Goal: Complete application form

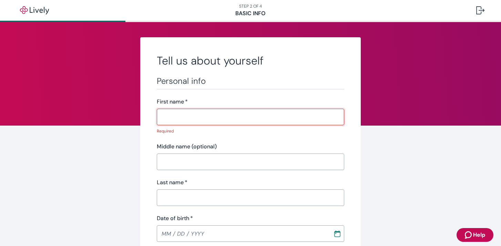
click at [202, 117] on input "First name   *" at bounding box center [251, 117] width 188 height 14
type input "Lei"
type input "Pan"
type input "[PHONE_NUMBER]"
type input "[STREET_ADDRESS]，"
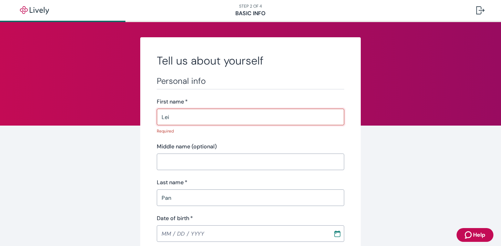
type input "Simsbury"
type input "CT"
type input "06070"
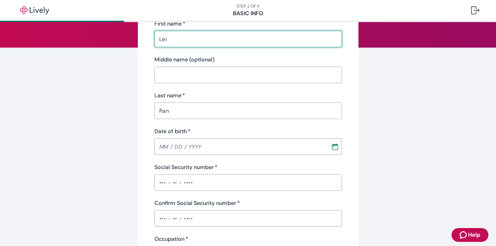
scroll to position [88, 0]
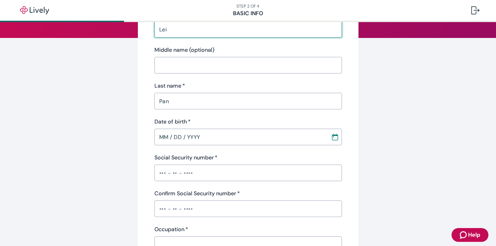
click at [180, 136] on input "MM / DD / YYYY" at bounding box center [240, 137] width 172 height 14
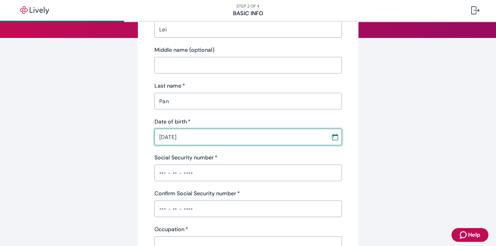
type input "[DATE]"
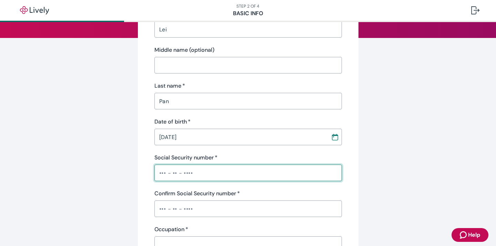
click at [191, 176] on input "Social Security number   *" at bounding box center [248, 173] width 188 height 14
type input "•••-••-7838"
click at [227, 212] on input "Confirm Social Security number   *" at bounding box center [248, 209] width 188 height 14
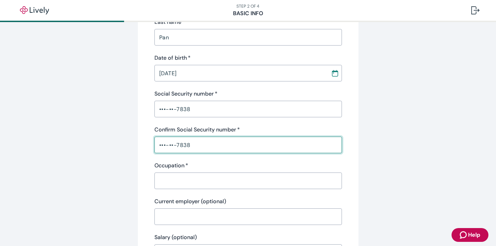
scroll to position [152, 0]
type input "•••-••-7838"
click at [182, 183] on input "Occupation   *" at bounding box center [248, 180] width 188 height 14
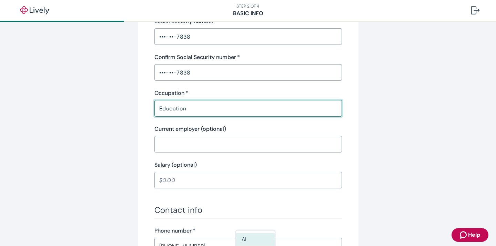
scroll to position [226, 0]
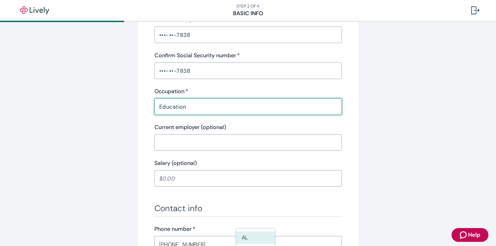
type input "Education"
click at [182, 180] on input "Salary (optional)" at bounding box center [248, 178] width 188 height 14
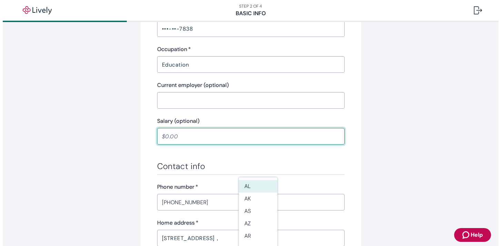
scroll to position [311, 0]
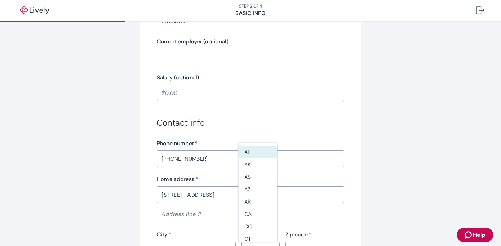
click at [118, 174] on div "Tell us about yourself Personal info First name   * Lei ​ Middle name (optional…" at bounding box center [250, 47] width 331 height 643
click at [394, 170] on div "Tell us about yourself Personal info First name   * Lei ​ Middle name (optional…" at bounding box center [250, 47] width 331 height 643
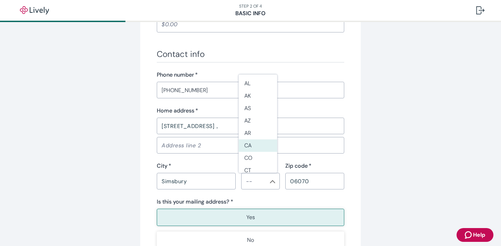
scroll to position [3, 0]
click at [250, 167] on li "CT" at bounding box center [258, 167] width 39 height 12
type input "CT"
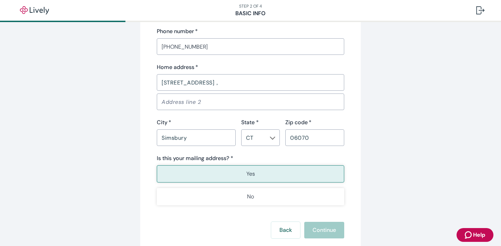
scroll to position [423, 0]
click at [266, 174] on button "Yes" at bounding box center [251, 173] width 188 height 17
click at [228, 174] on button "Yes" at bounding box center [251, 173] width 188 height 17
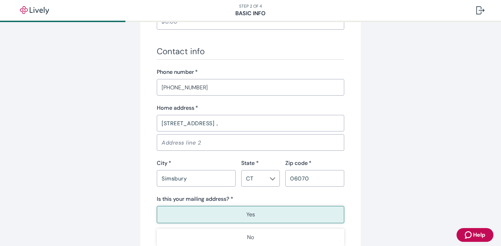
scroll to position [391, 0]
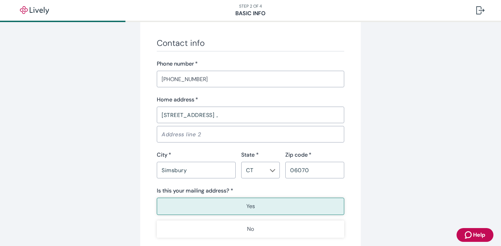
click at [220, 212] on button "Yes" at bounding box center [251, 206] width 188 height 17
click at [308, 174] on input "06070" at bounding box center [315, 170] width 59 height 14
click at [304, 192] on div "Is this your mailing address? *" at bounding box center [251, 191] width 188 height 8
click at [241, 218] on div "Yes No" at bounding box center [251, 218] width 188 height 40
click at [241, 210] on button "Yes" at bounding box center [251, 206] width 188 height 17
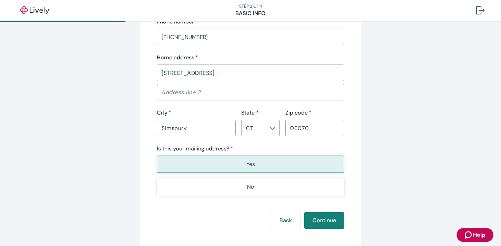
scroll to position [468, 0]
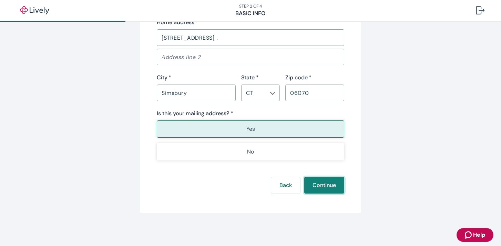
click at [331, 183] on button "Continue" at bounding box center [324, 185] width 40 height 17
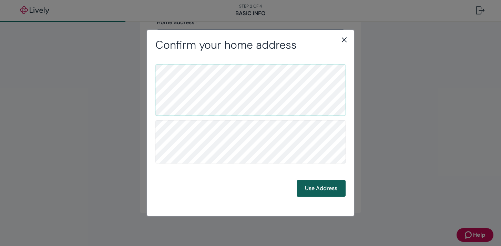
click at [318, 187] on button "Use Address" at bounding box center [321, 188] width 49 height 17
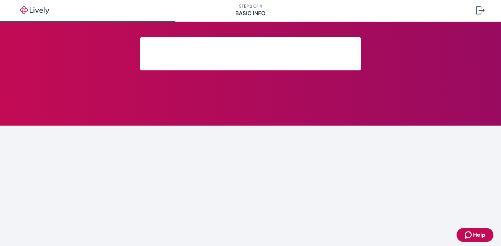
scroll to position [162, 0]
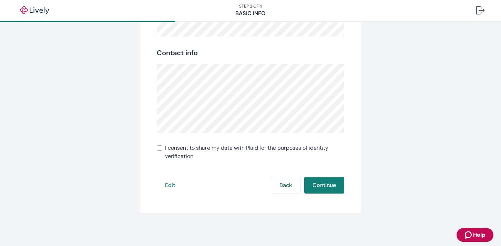
click at [159, 149] on input "I consent to share my data with Plaid for the purposes of identity verification" at bounding box center [160, 148] width 6 height 6
checkbox input "true"
click at [316, 192] on button "Continue" at bounding box center [324, 185] width 40 height 17
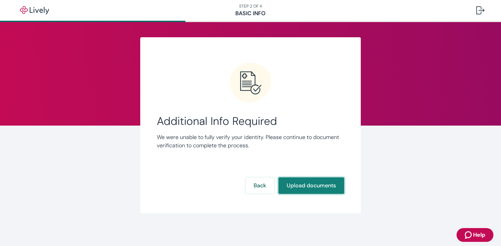
click at [302, 188] on button "Upload documents" at bounding box center [312, 185] width 66 height 17
